Goal: Task Accomplishment & Management: Manage account settings

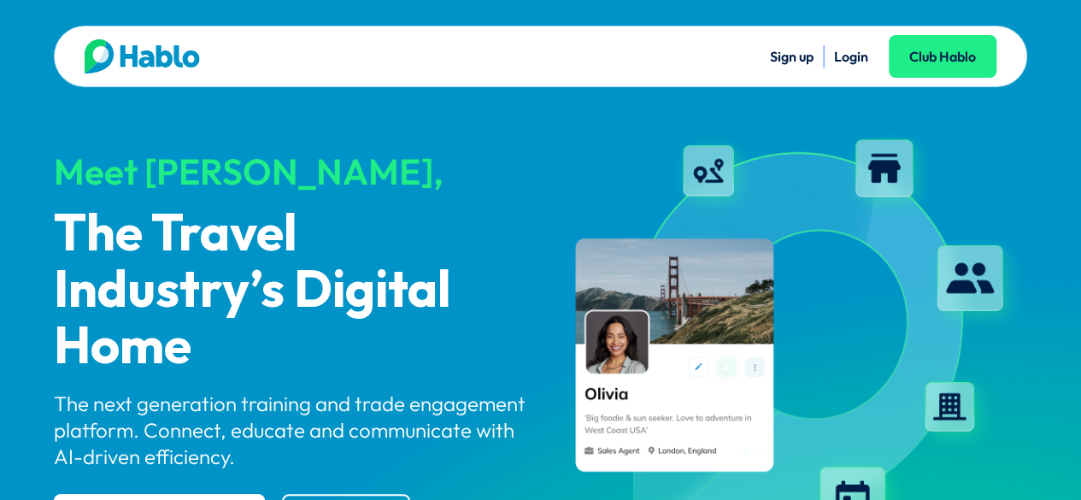
click at [853, 57] on link "Login" at bounding box center [851, 56] width 34 height 17
click at [852, 61] on link "Login" at bounding box center [851, 56] width 34 height 17
click at [861, 69] on div "Sign up Login Club Hablo" at bounding box center [768, 56] width 455 height 34
click at [851, 41] on div "Sign up Login Club Hablo" at bounding box center [768, 56] width 455 height 34
click at [856, 67] on li "Login" at bounding box center [851, 56] width 34 height 22
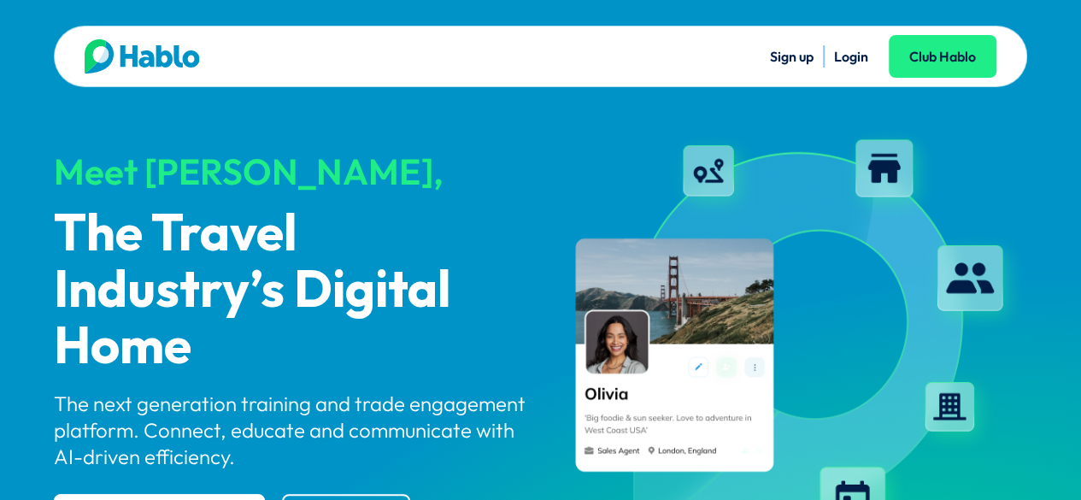
click at [849, 58] on link "Login" at bounding box center [851, 56] width 34 height 17
